Goal: Task Accomplishment & Management: Use online tool/utility

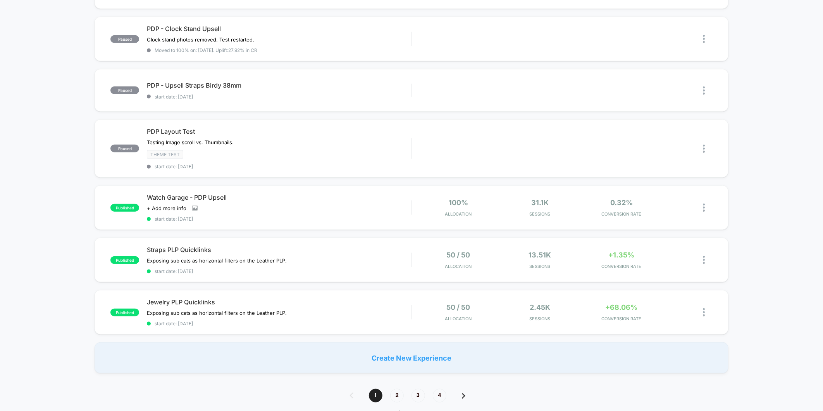
scroll to position [528, 0]
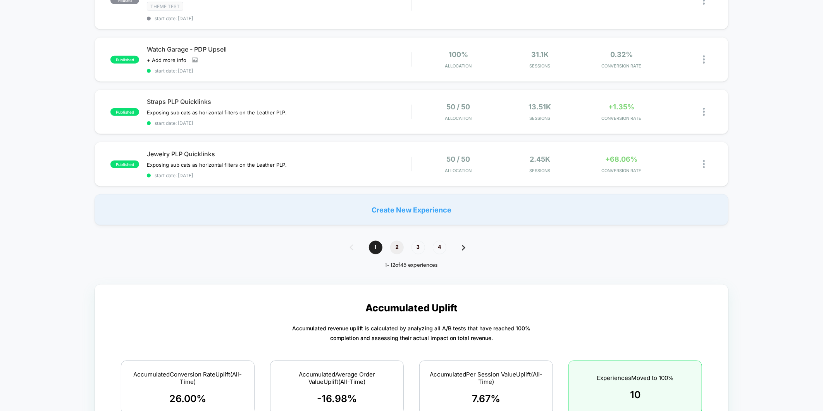
click at [394, 243] on span "2" at bounding box center [397, 248] width 14 height 14
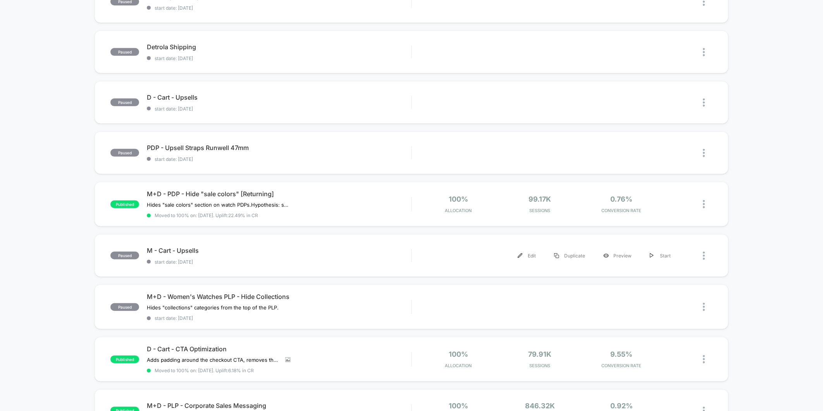
scroll to position [379, 0]
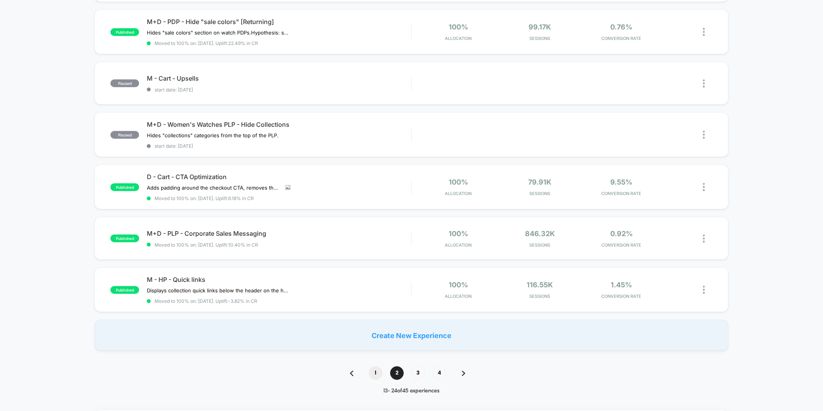
click at [376, 255] on span "1" at bounding box center [376, 373] width 14 height 14
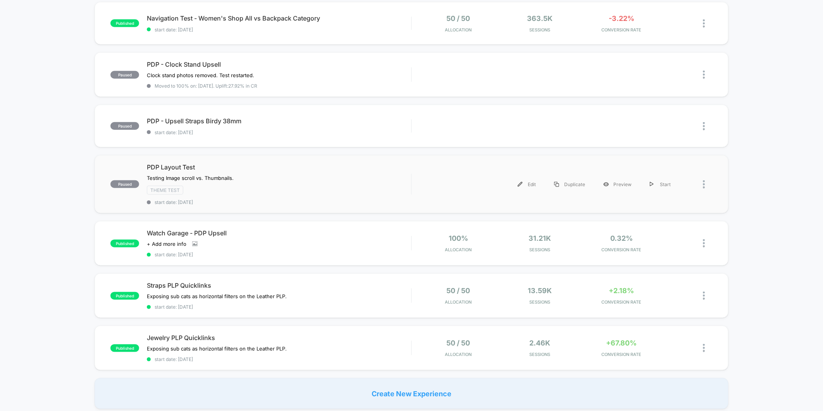
scroll to position [474, 0]
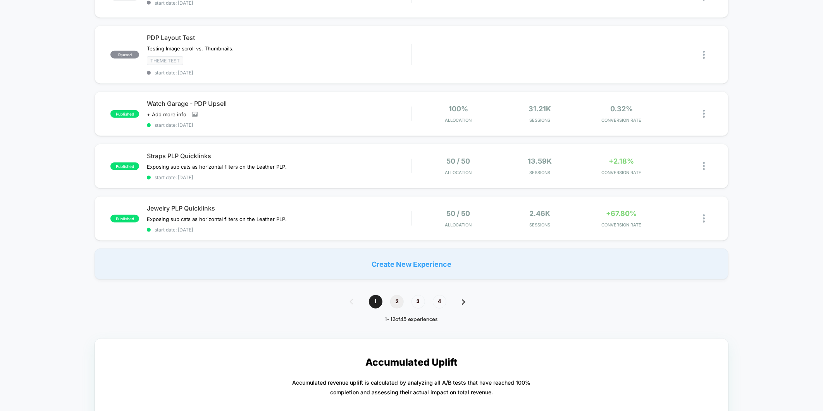
click at [393, 255] on span "2" at bounding box center [397, 302] width 14 height 14
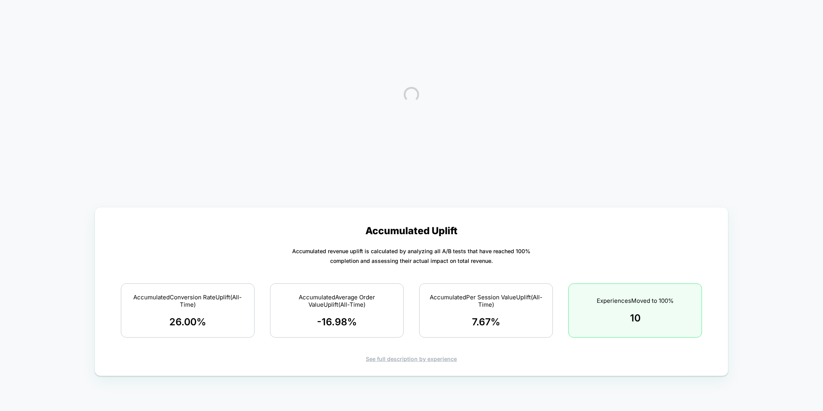
scroll to position [0, 0]
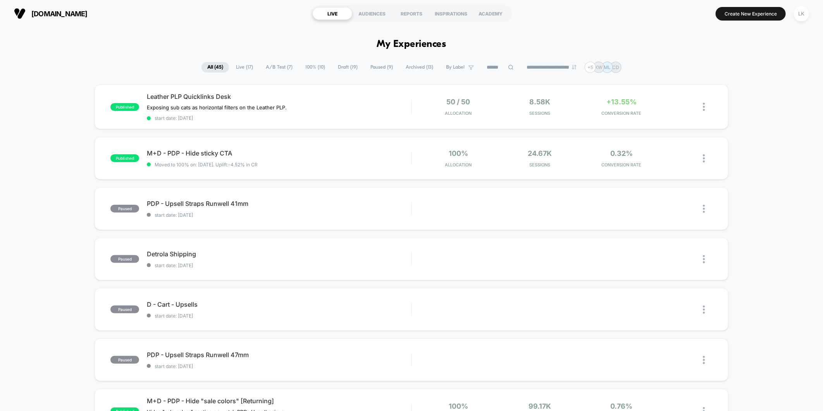
click at [547, 13] on html "**********" at bounding box center [411, 205] width 823 height 411
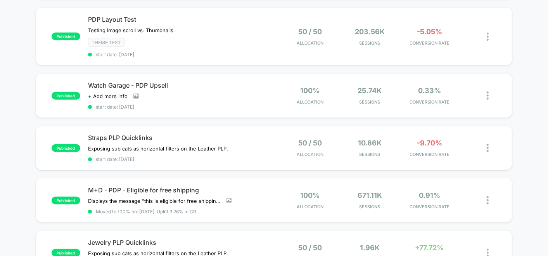
scroll to position [388, 0]
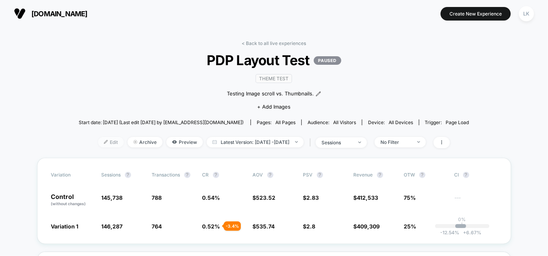
click at [101, 140] on span "Edit" at bounding box center [111, 142] width 26 height 10
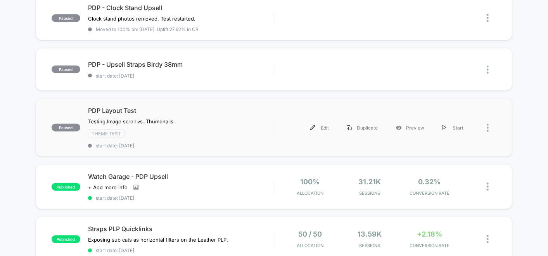
scroll to position [388, 0]
